Goal: Transaction & Acquisition: Purchase product/service

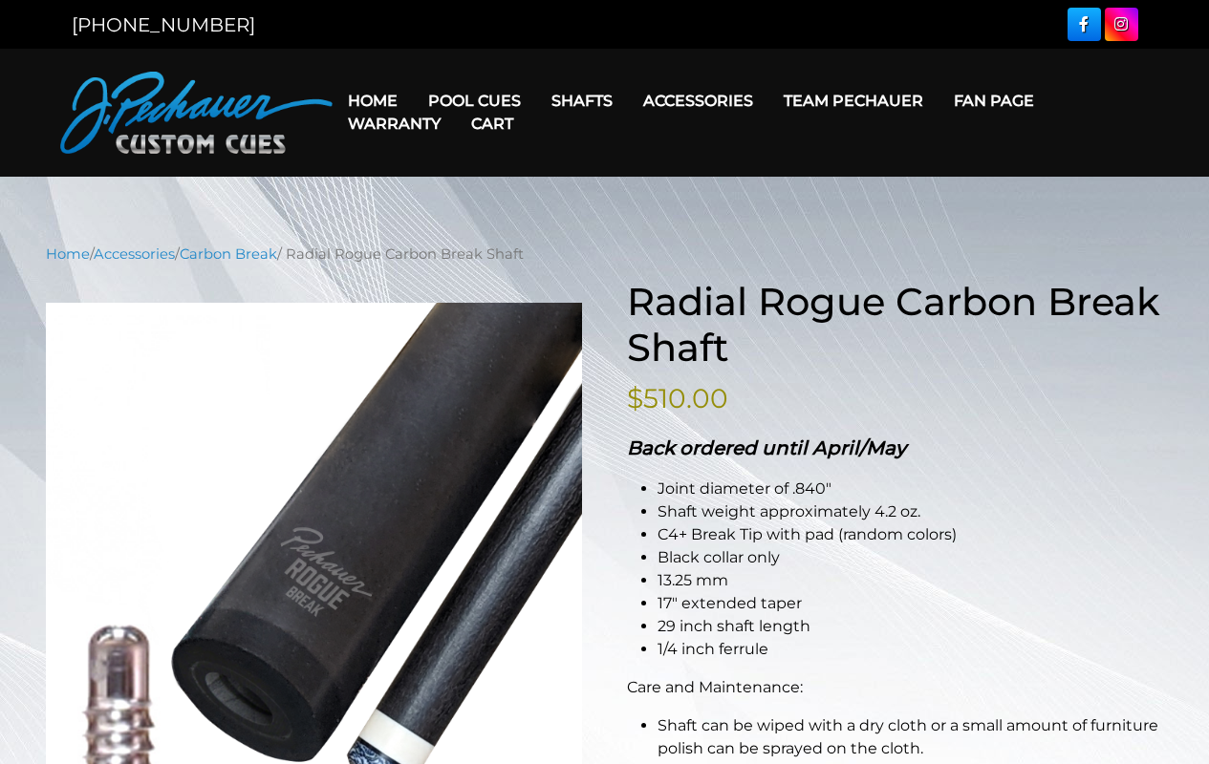
scroll to position [478, 0]
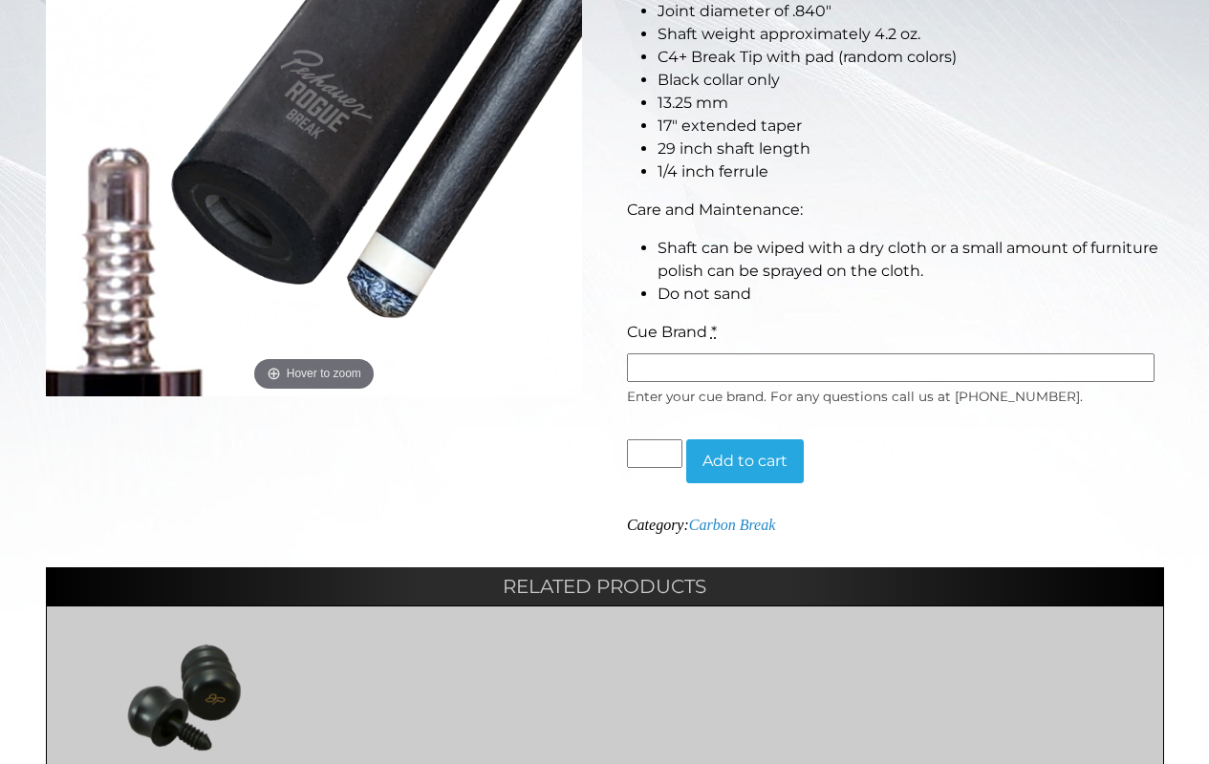
click at [890, 368] on input "Cue Brand *" at bounding box center [890, 368] width 527 height 29
type input "**********"
click at [654, 454] on input "*" at bounding box center [654, 454] width 55 height 29
type input "*"
click at [744, 461] on button "Add to cart" at bounding box center [745, 462] width 118 height 44
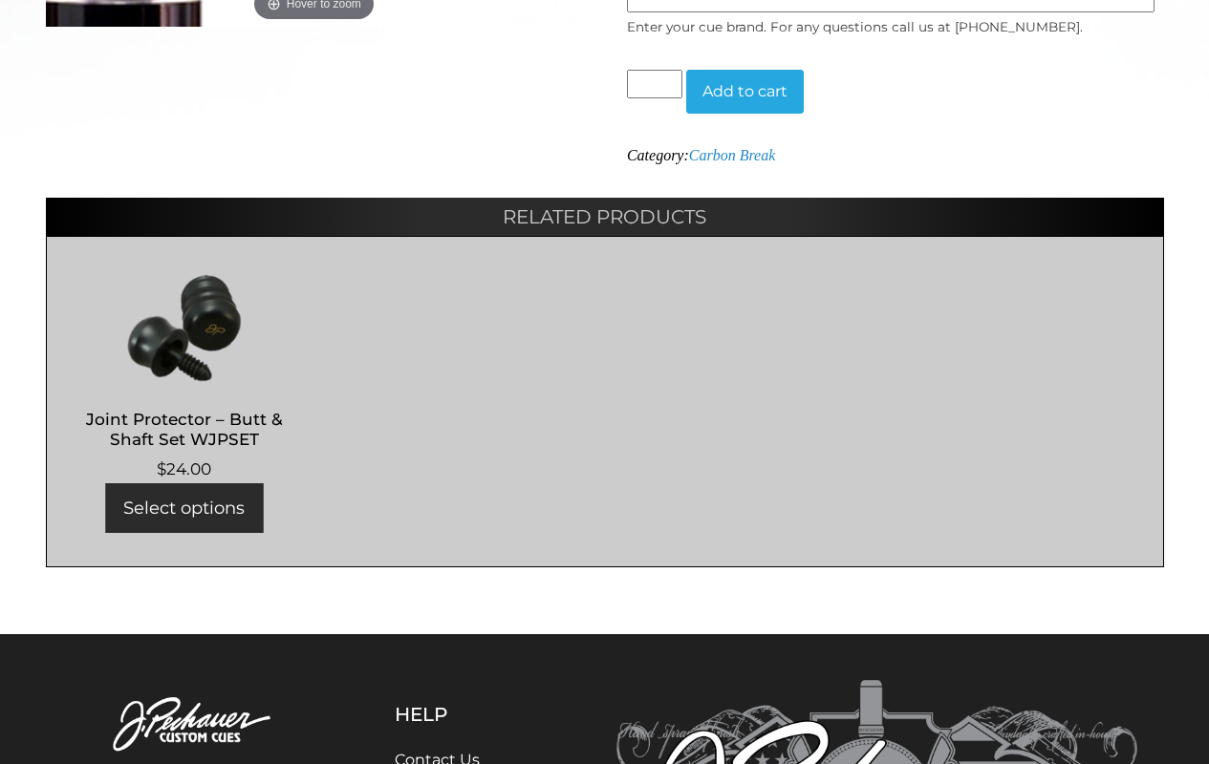
scroll to position [1268, 0]
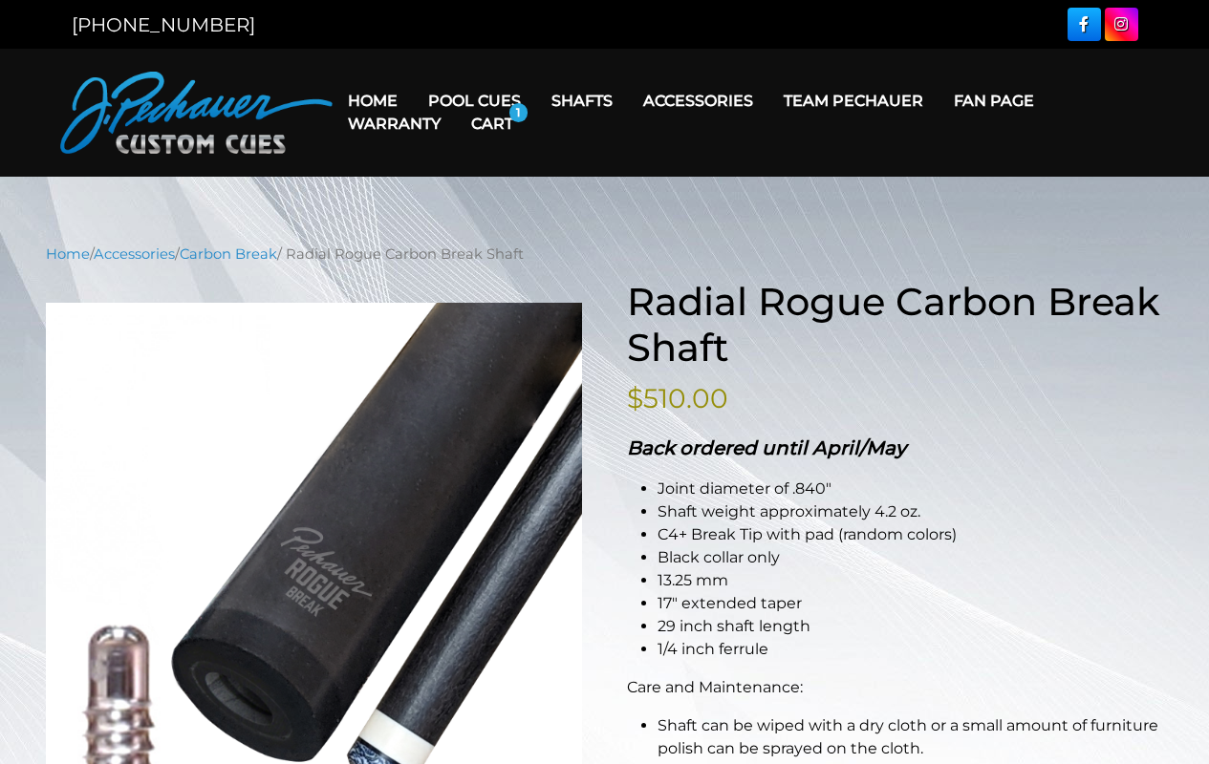
scroll to position [478, 0]
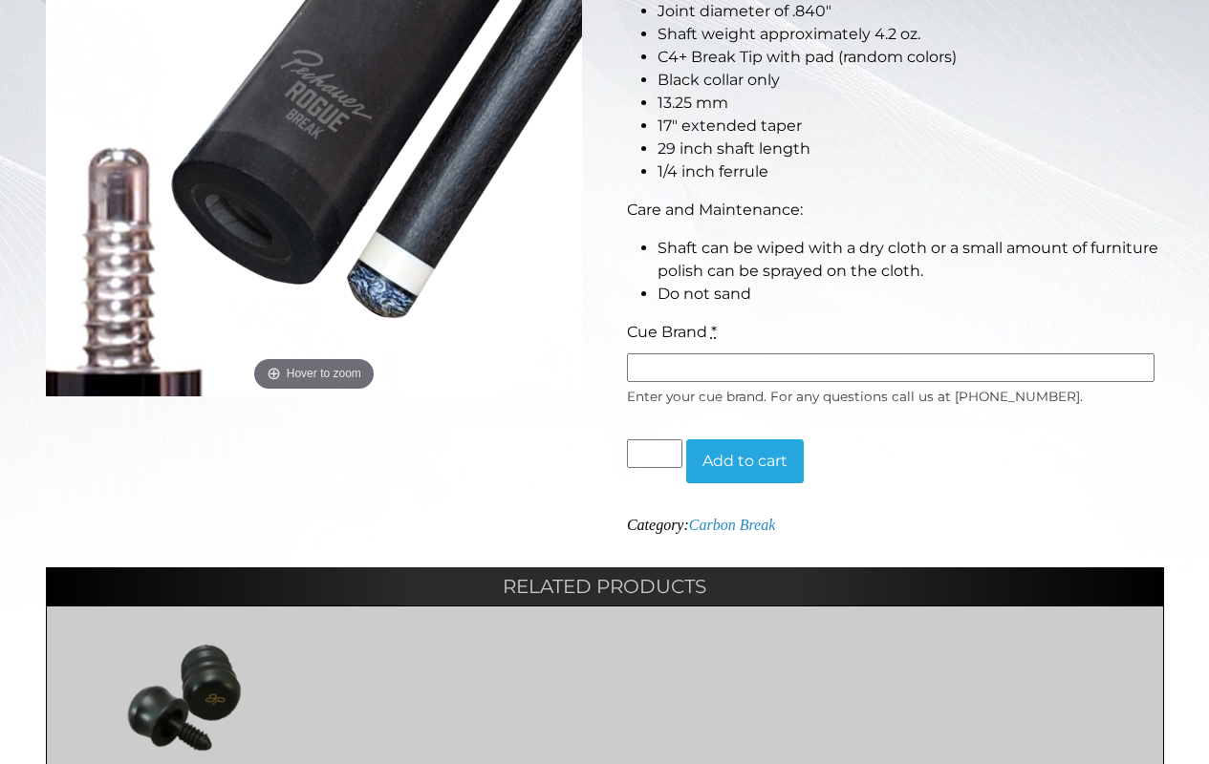
click at [744, 461] on button "Add to cart" at bounding box center [745, 462] width 118 height 44
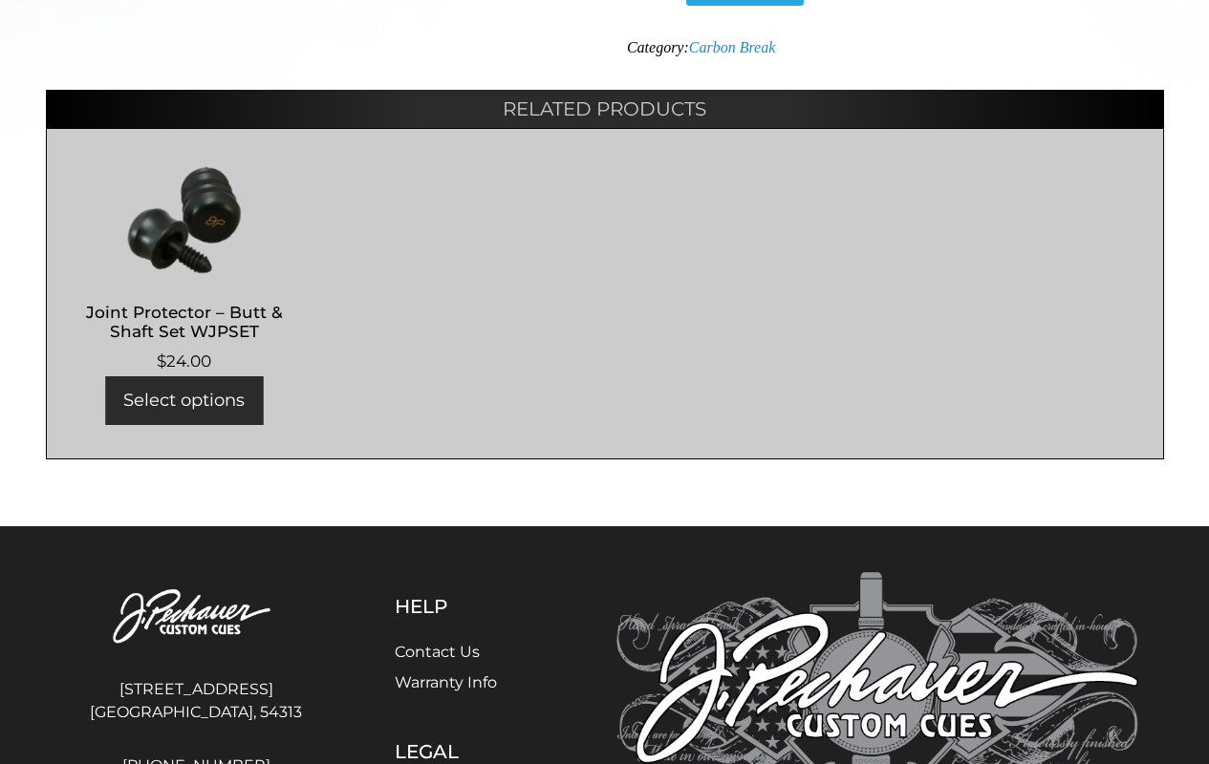
click at [736, 47] on link "Carbon Break" at bounding box center [732, 47] width 87 height 16
